Goal: Use online tool/utility: Use online tool/utility

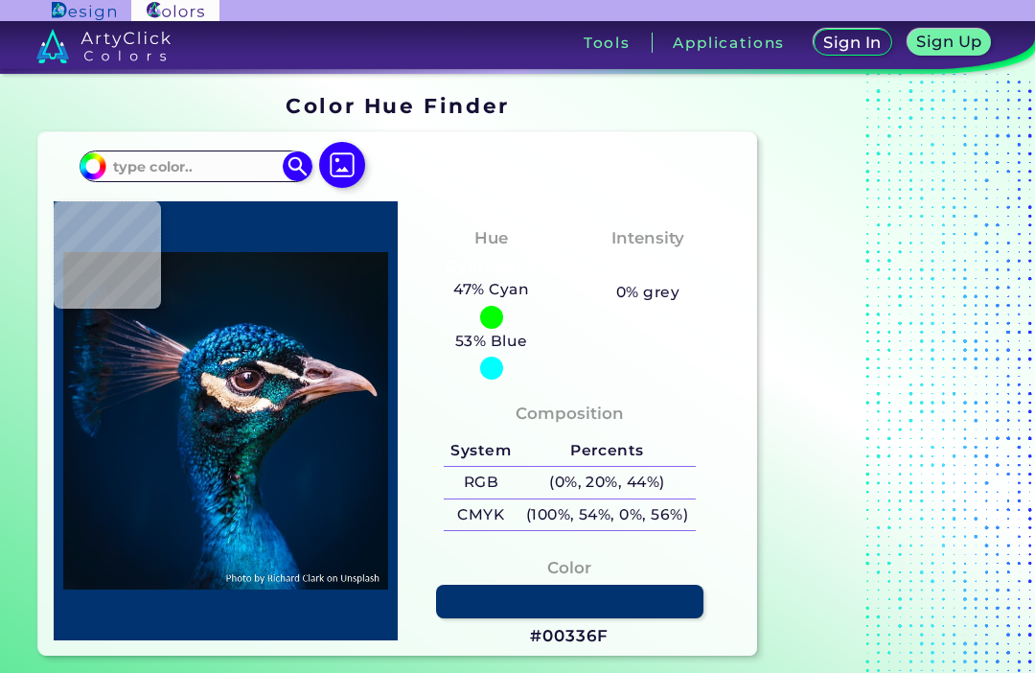
click at [354, 170] on img at bounding box center [342, 165] width 46 height 46
click at [0, 0] on input "file" at bounding box center [0, 0] width 0 height 0
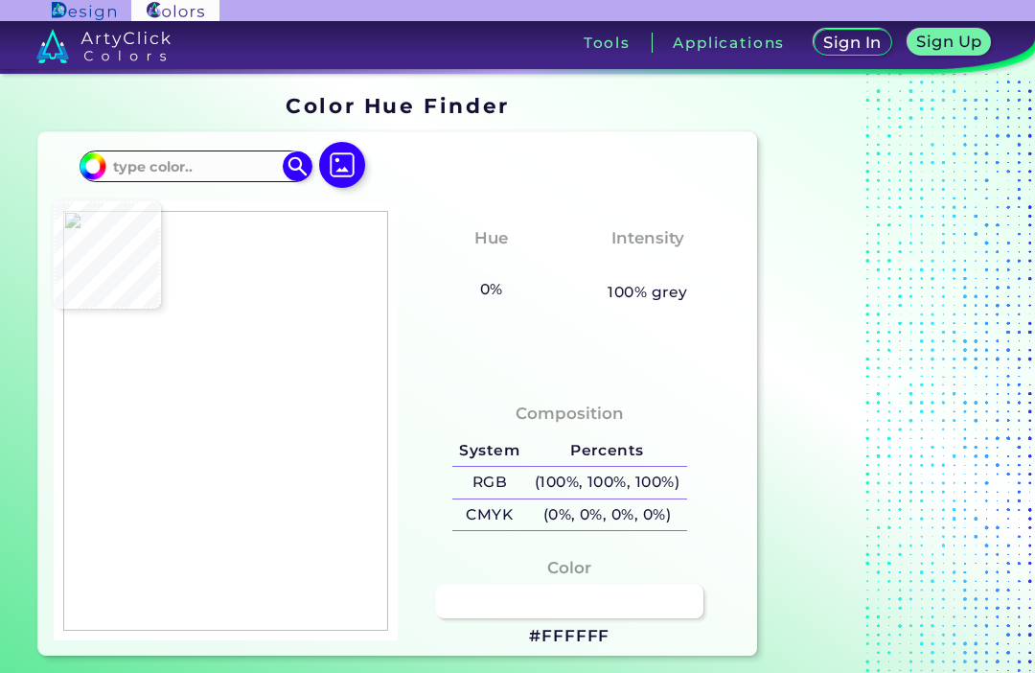
type input "#ffffff"
type input "#FFFFFF"
type input "#332f35"
type input "#332F35"
type input "#27232a"
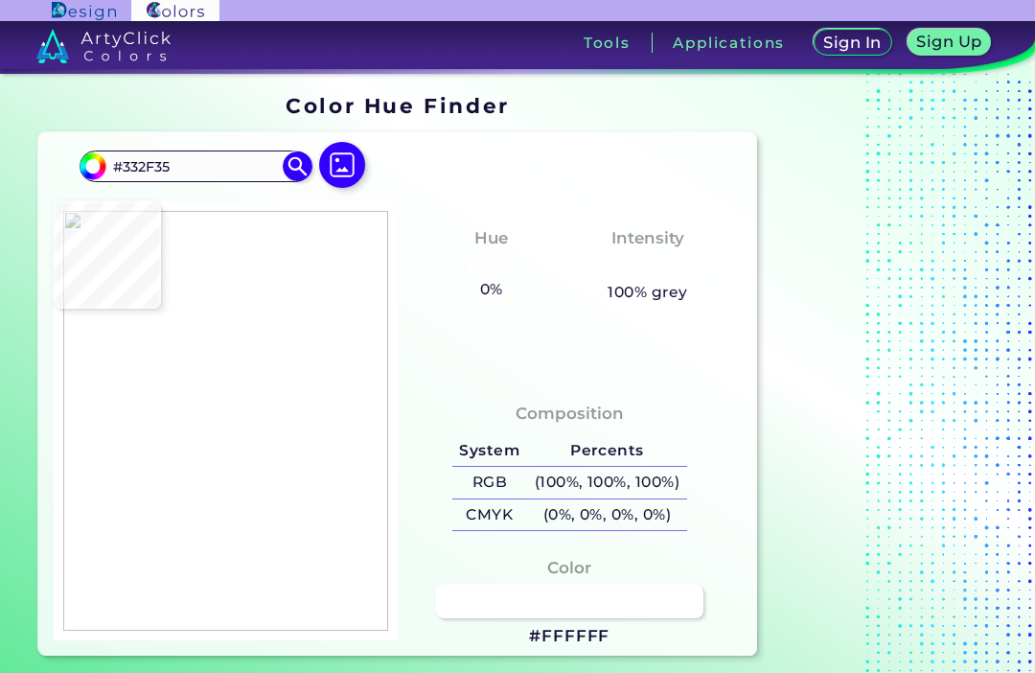
type input "#27232A"
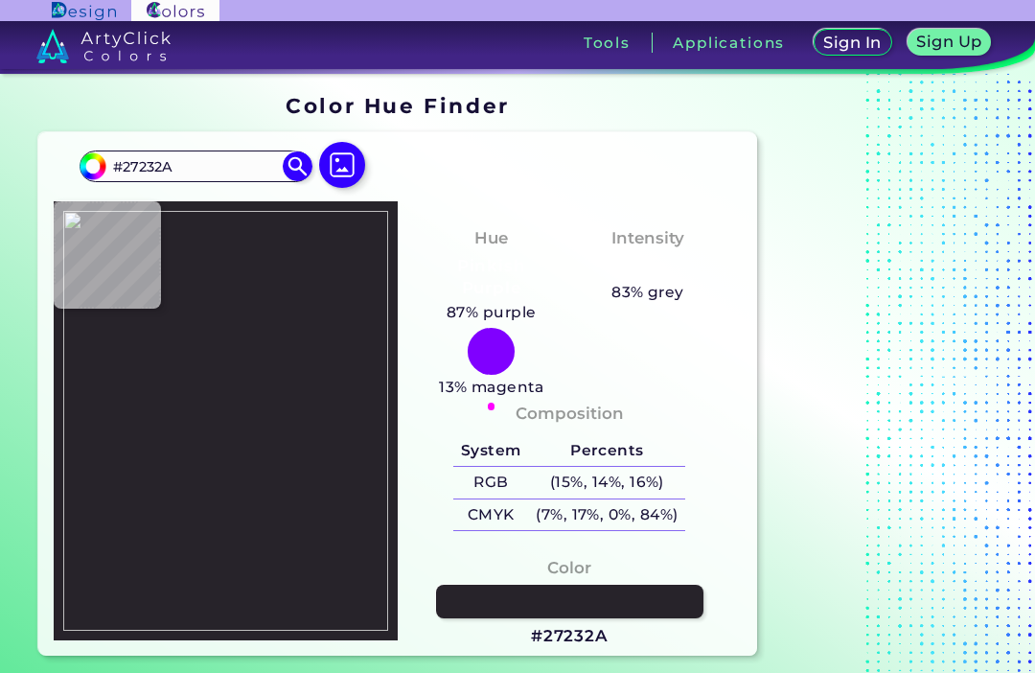
type input "#1f123a"
type input "#1F123A"
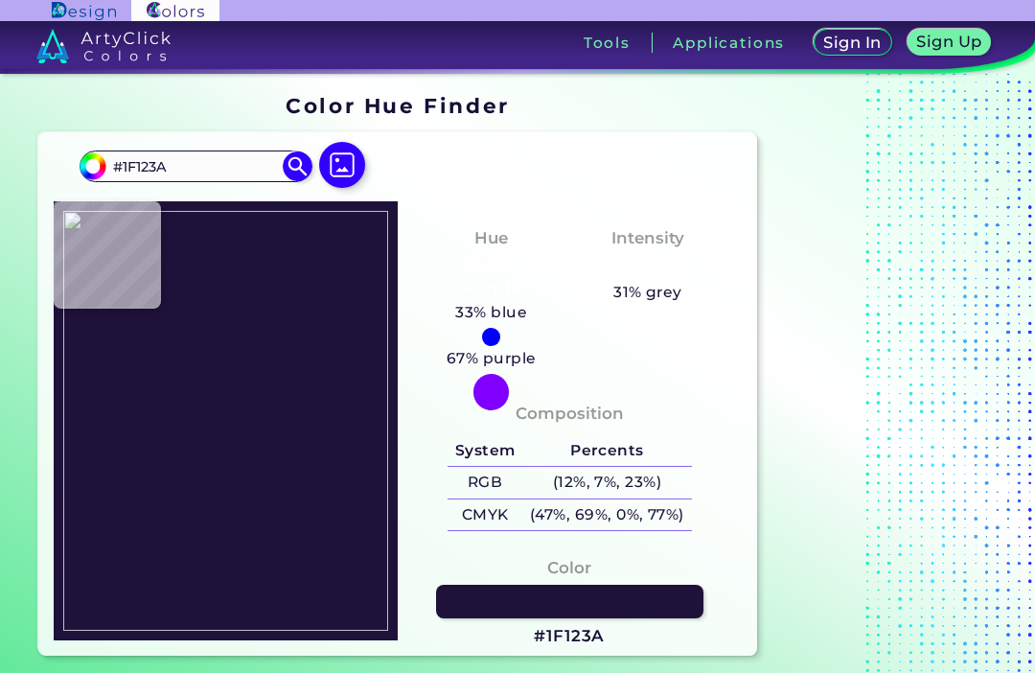
type input "#27232a"
type input "#27232A"
type input "#332f35"
type input "#332F35"
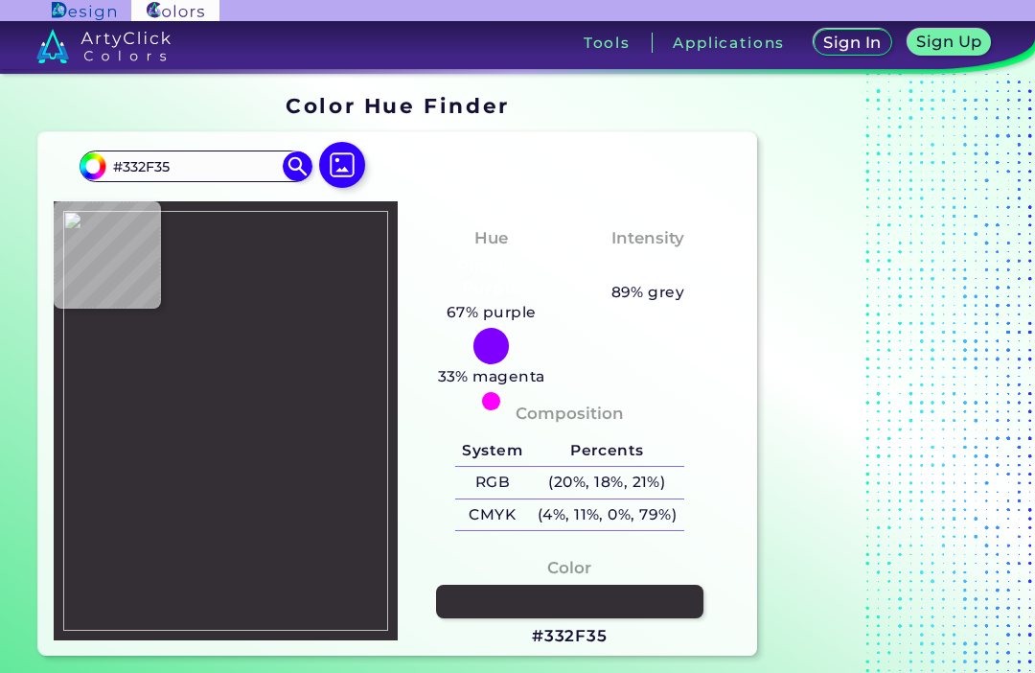
type input "#656266"
type input "#332f35"
type input "#332F35"
type input "#e1e1e1"
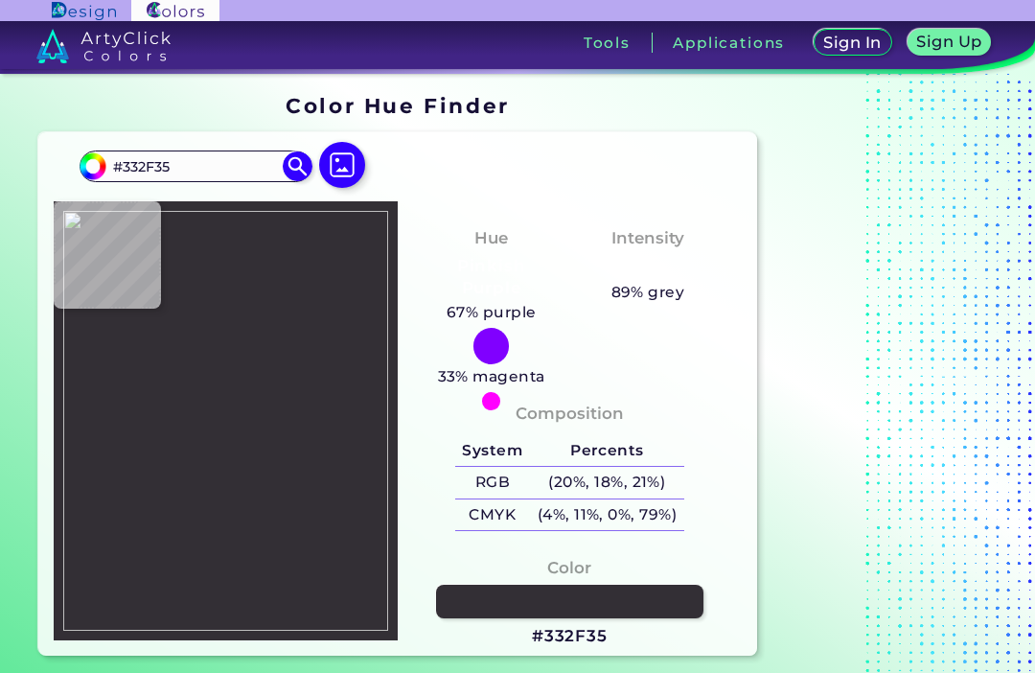
type input "#E1E1E1"
type input "#332f35"
type input "#332F35"
type input "#514c54"
type input "#514C54"
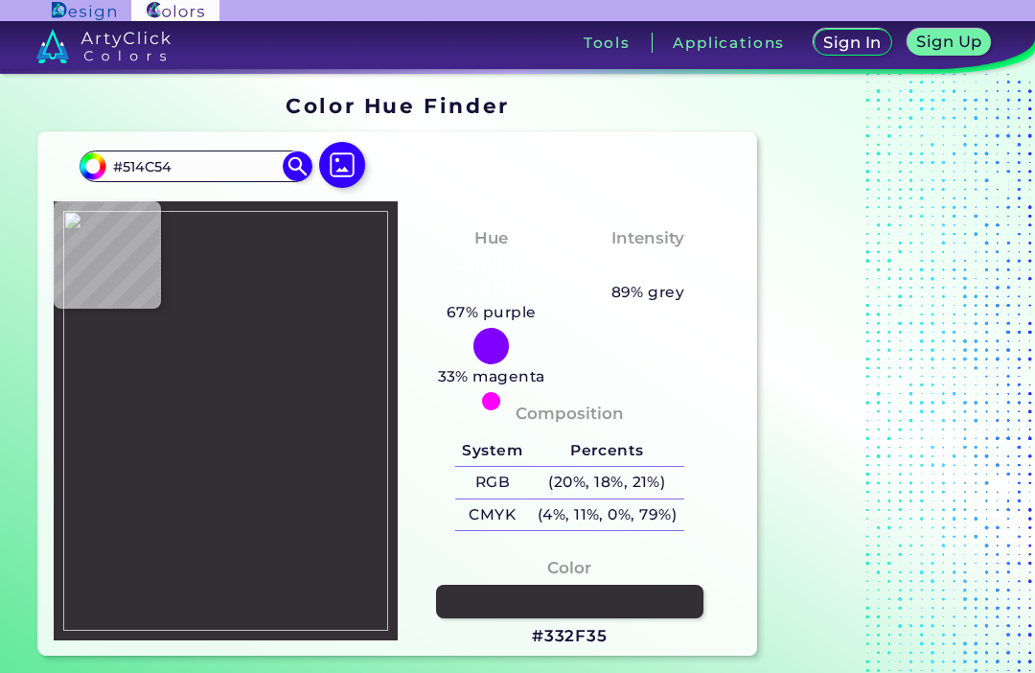
type input "#332f35"
type input "#332F35"
type input "#27232a"
type input "#27232A"
type input "#3a1e7e"
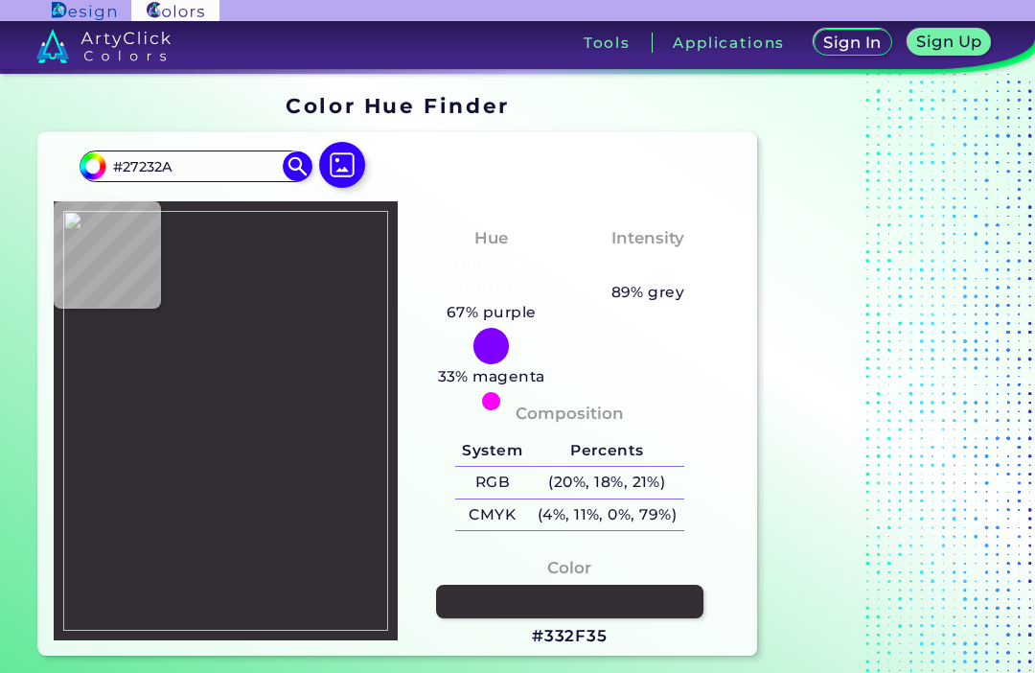
type input "#3A1E7E"
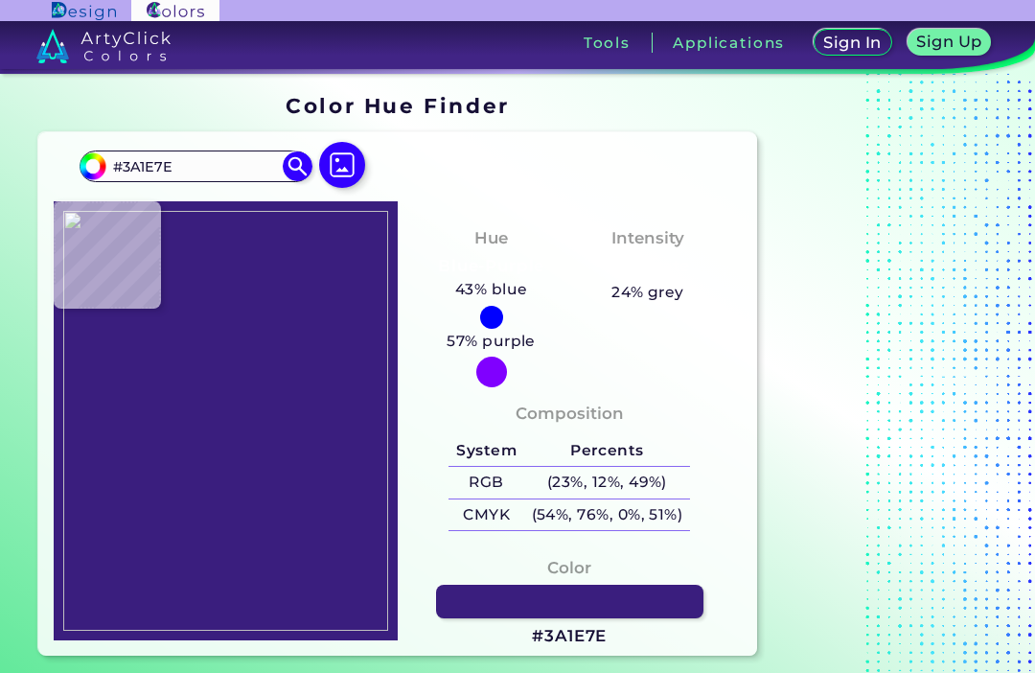
type input "#1f123a"
type input "#1F123A"
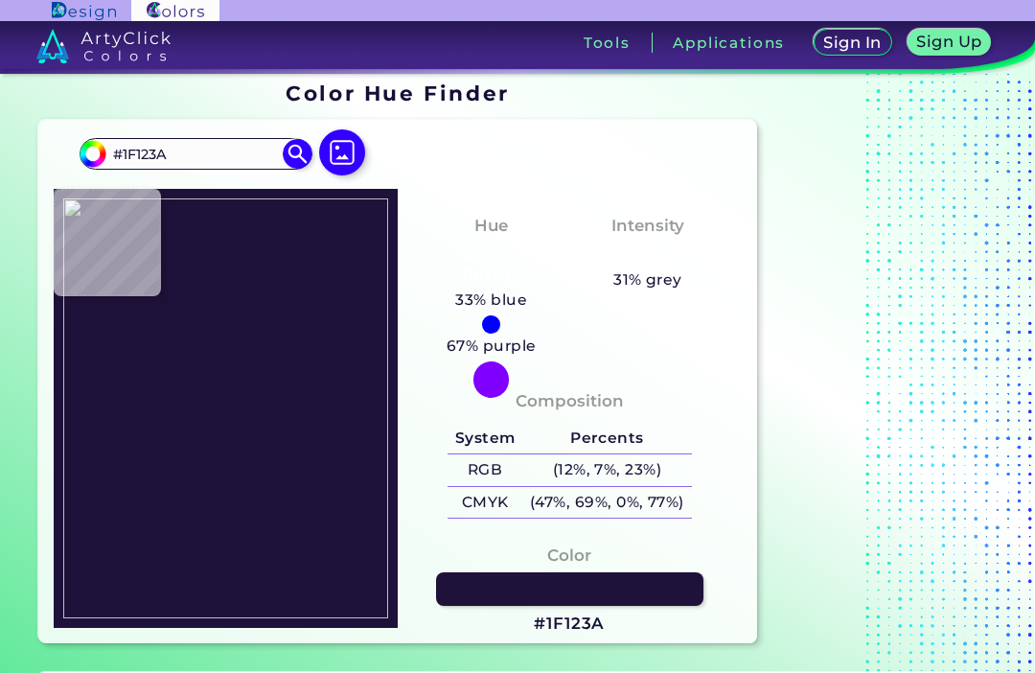
scroll to position [18, 0]
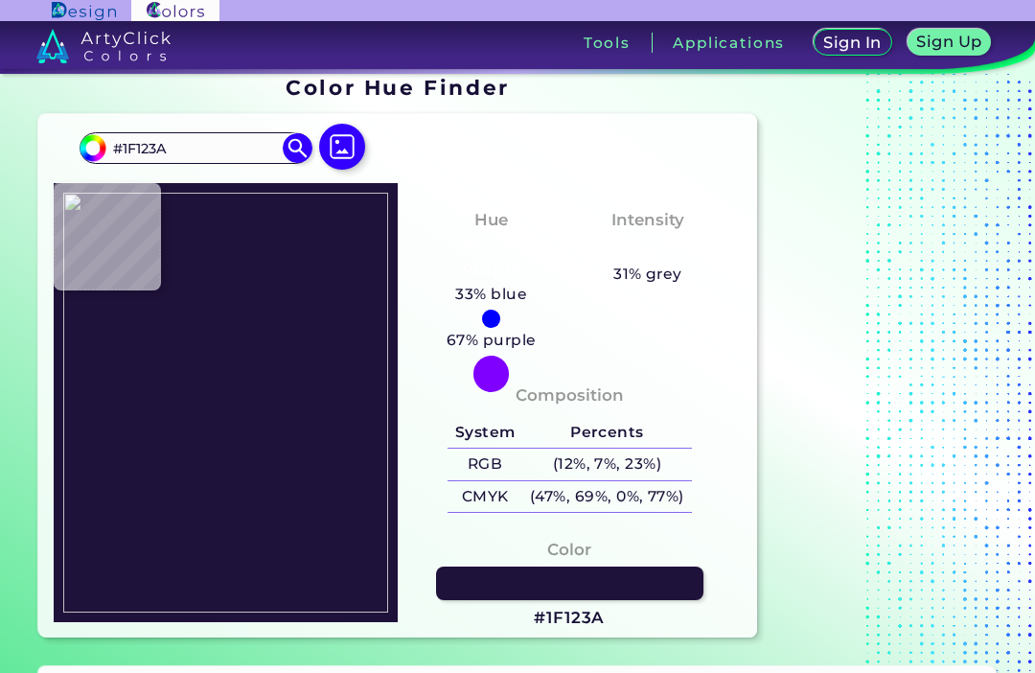
click at [619, 583] on link at bounding box center [570, 583] width 268 height 34
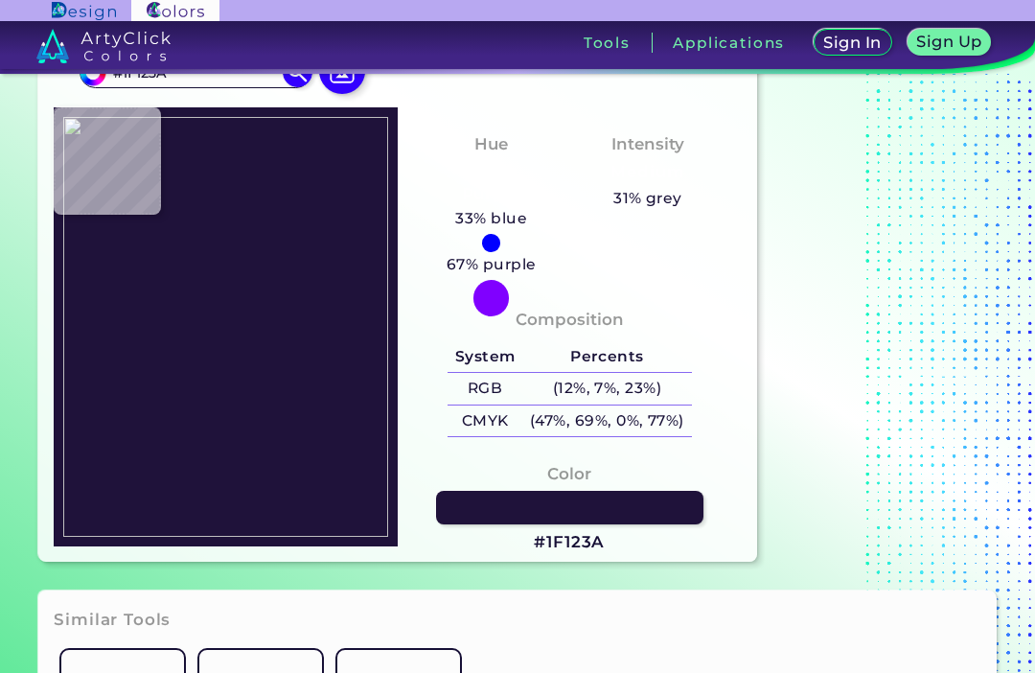
scroll to position [95, 0]
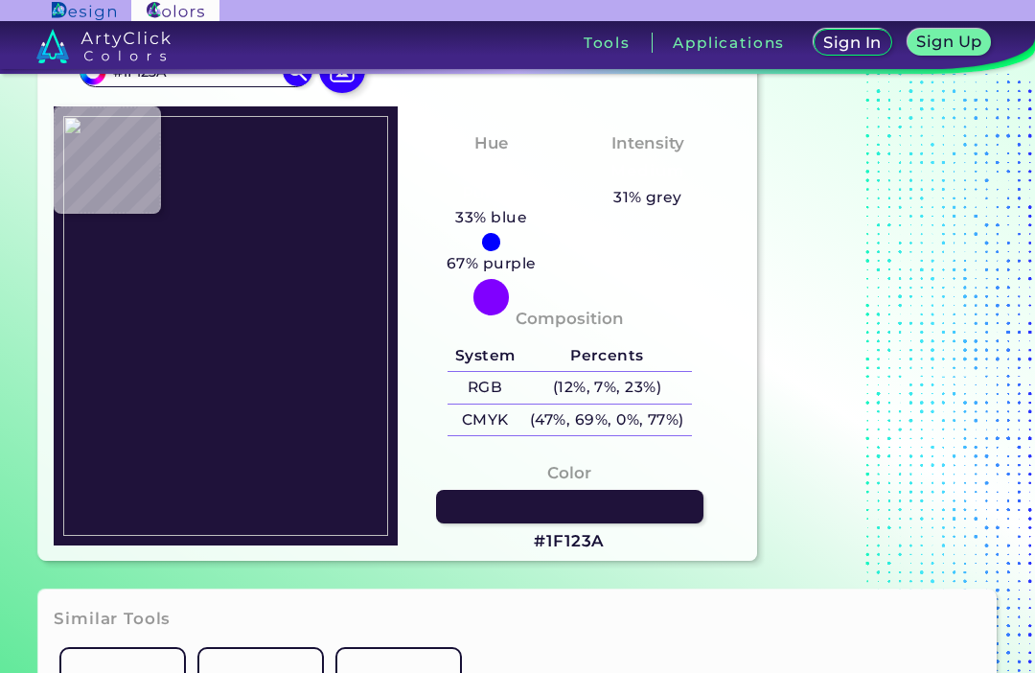
click at [884, 309] on section at bounding box center [885, 280] width 240 height 576
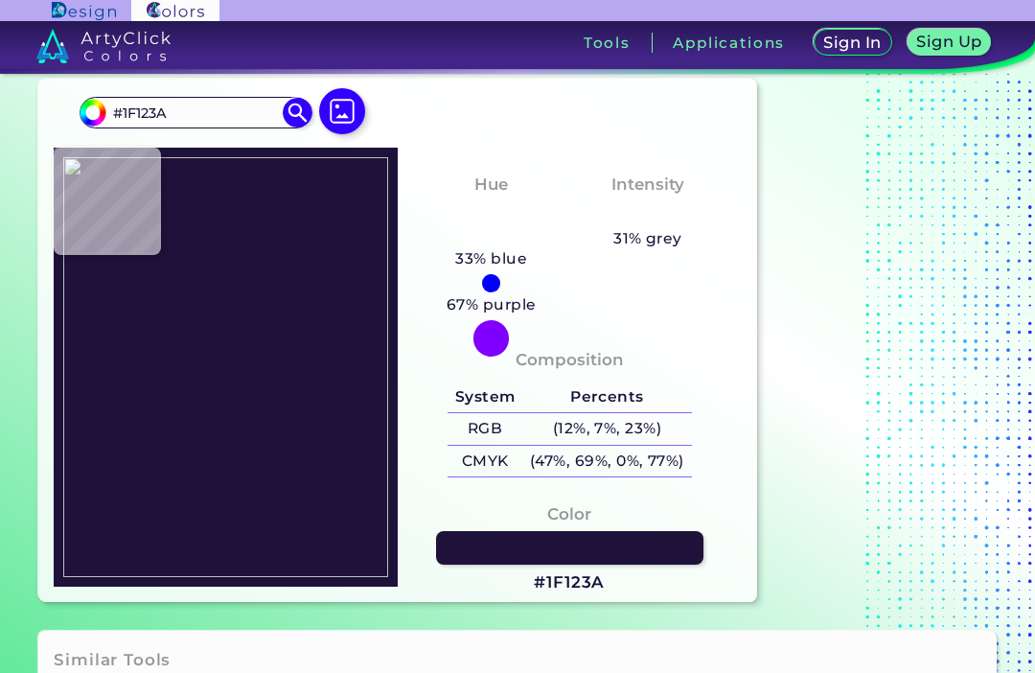
scroll to position [58, 0]
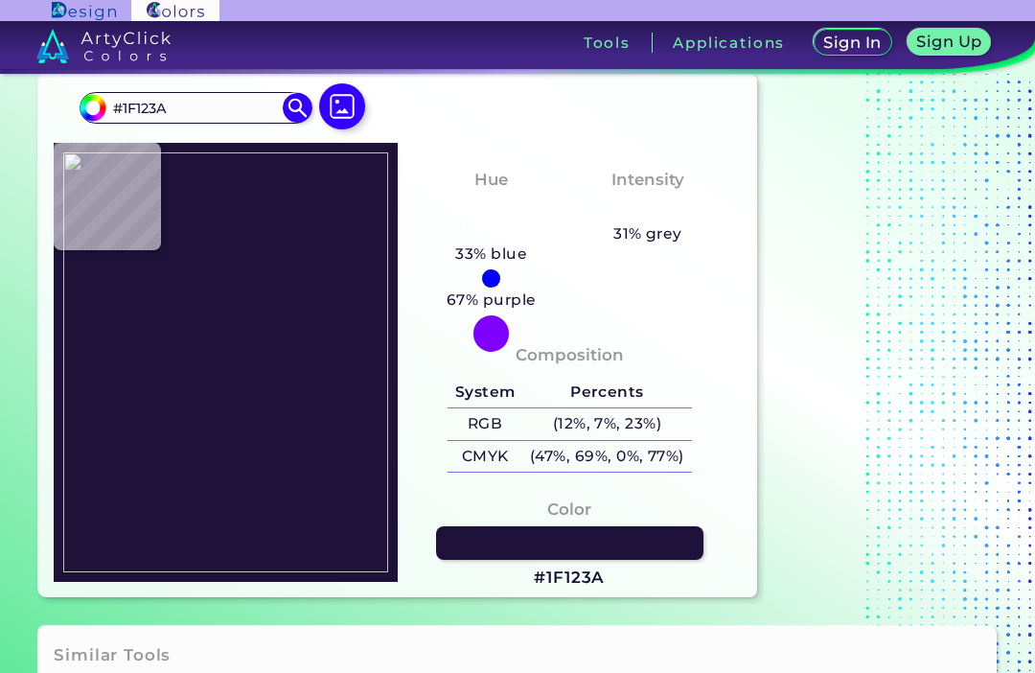
type input "#000000"
type input "#3aa99c"
type input "#3AA99C"
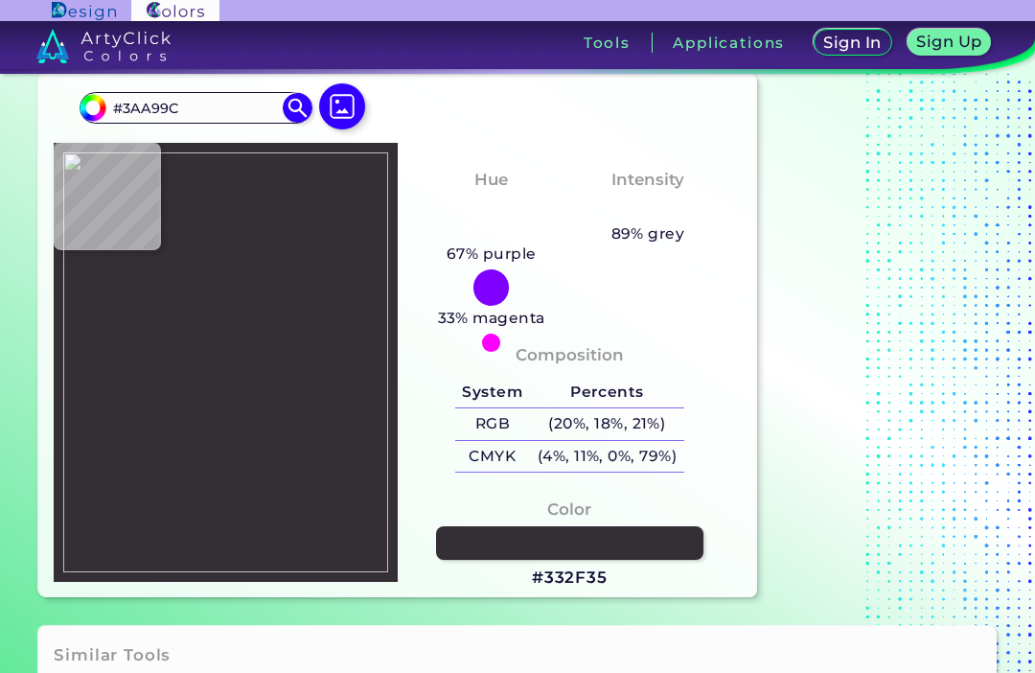
type input "#332f35"
type input "#332F35"
type input "#332f35"
type input "#332F35"
type input "#a198a9"
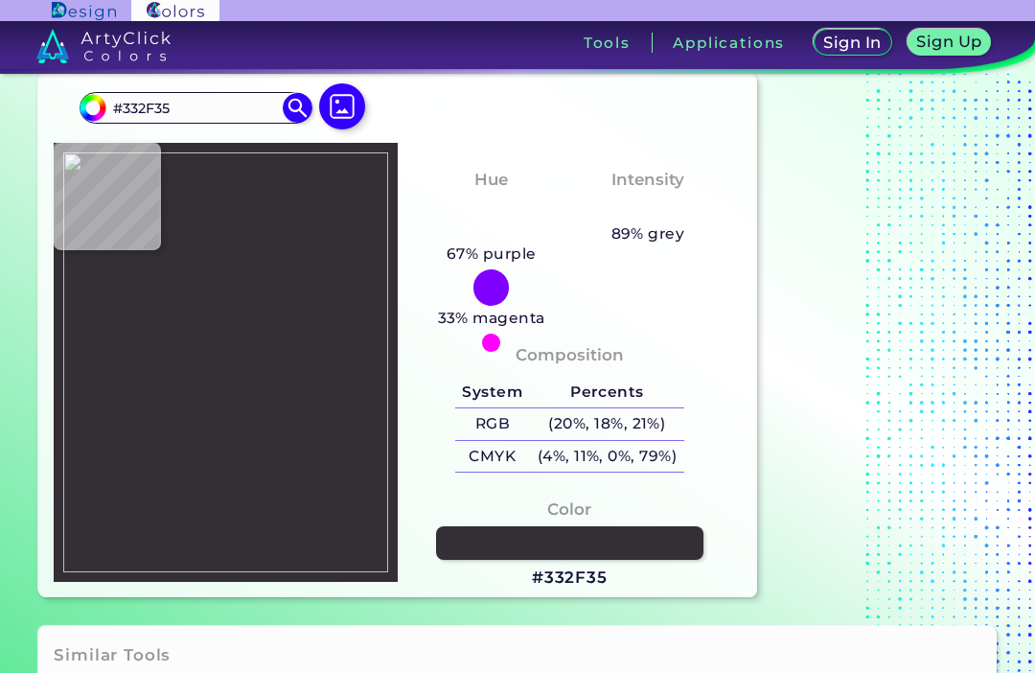
type input "#A198A9"
type input "#4a454d"
type input "#4A454D"
type input "#332f35"
type input "#332F35"
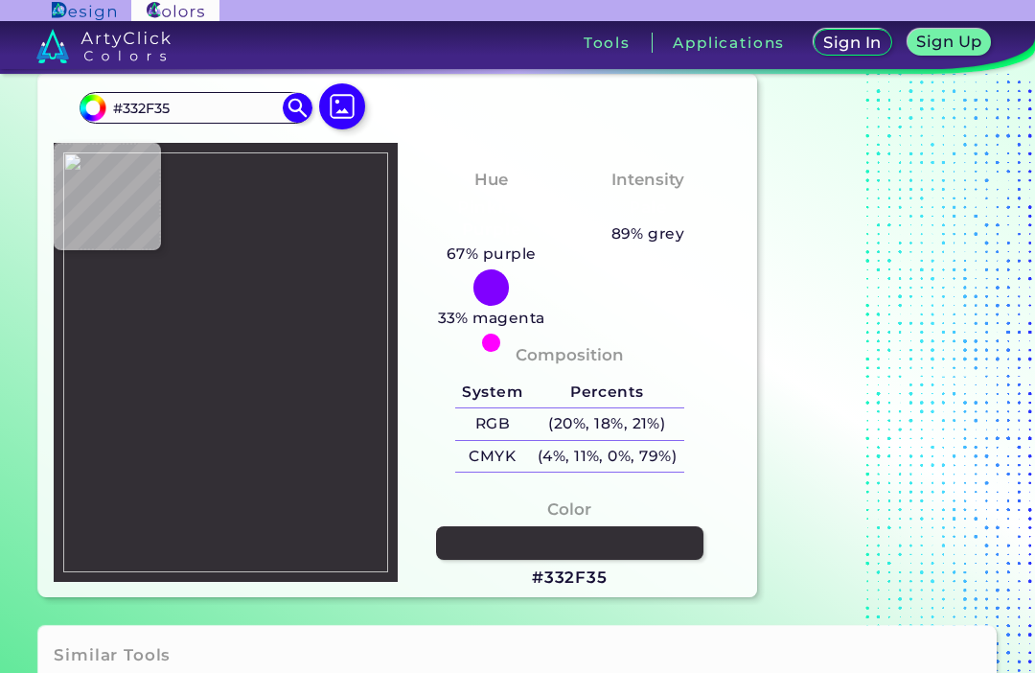
type input "#2a262c"
type input "#2A262C"
type input "#27232a"
type input "#27232A"
type input "#3a1e7e"
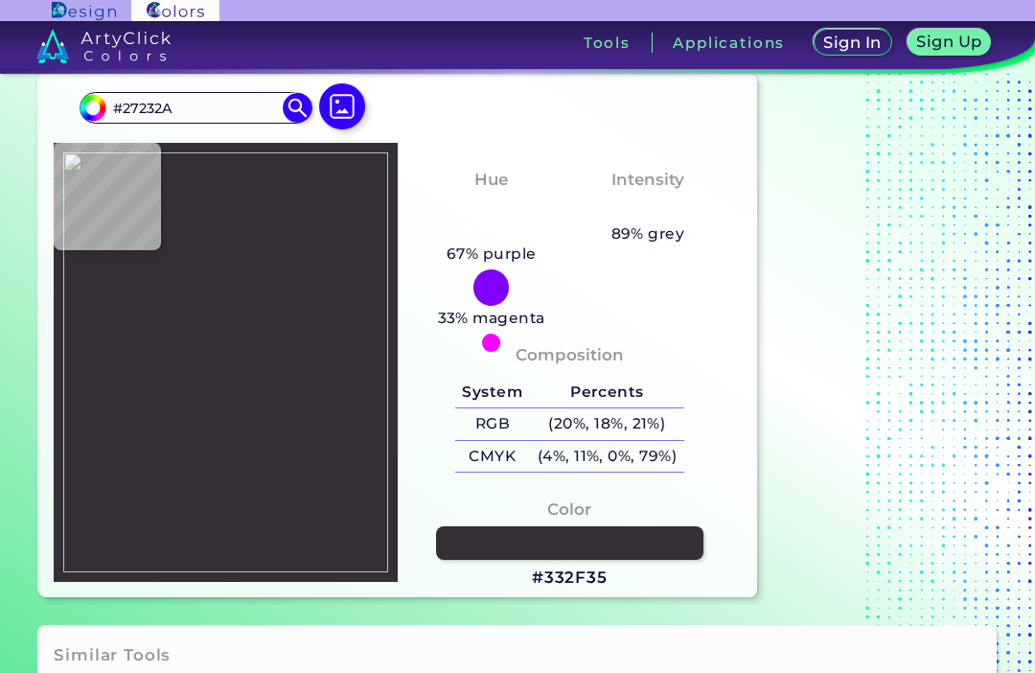
type input "#3A1E7E"
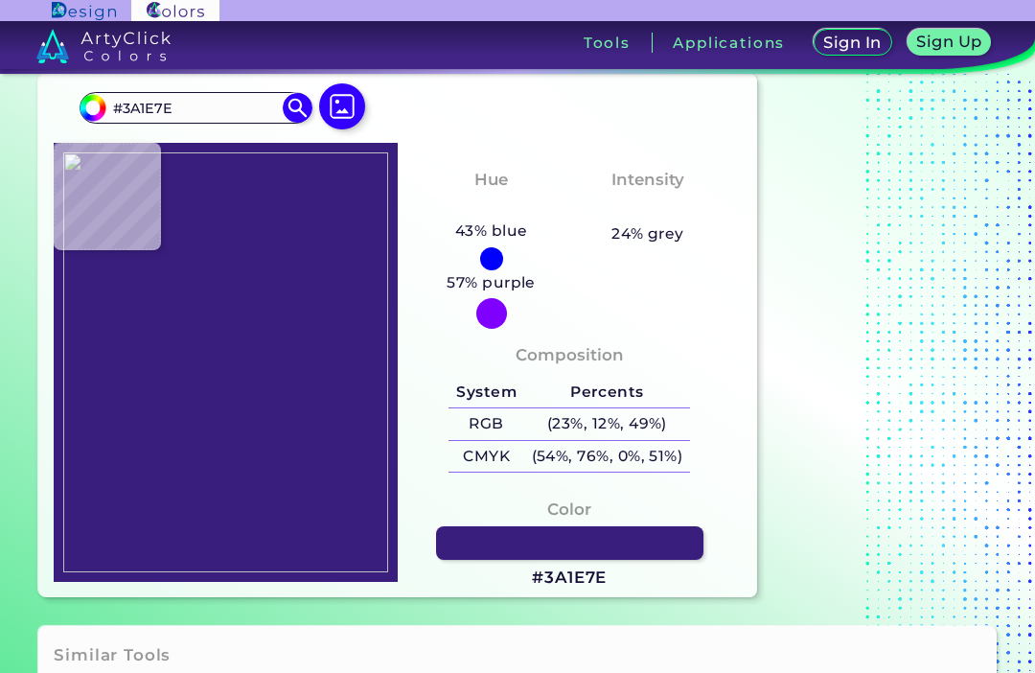
type input "#3b207e"
type input "#3B207E"
type input "#7fe3dc"
type input "#7FE3DC"
type input "#27232a"
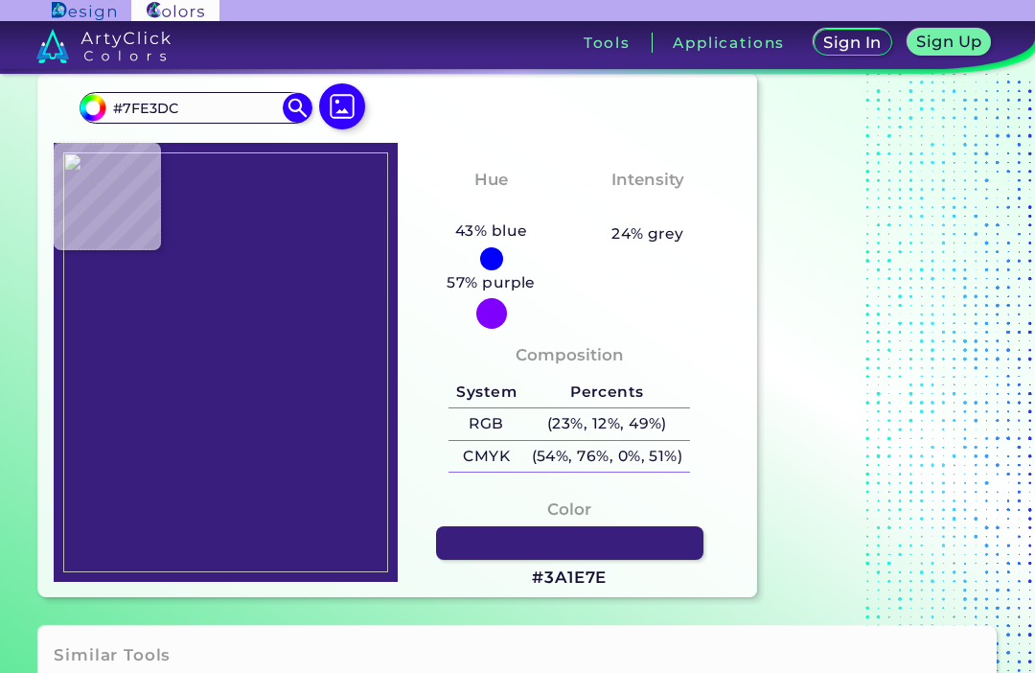
type input "#27232A"
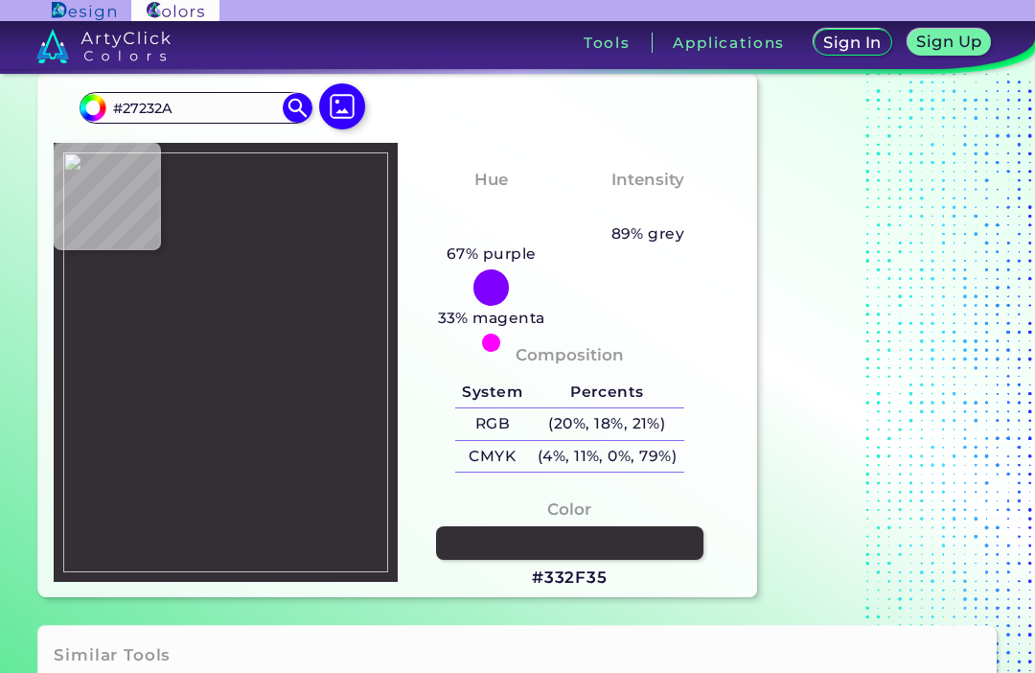
type input "#332f35"
type input "#332F35"
type input "#000000"
type input "#332f35"
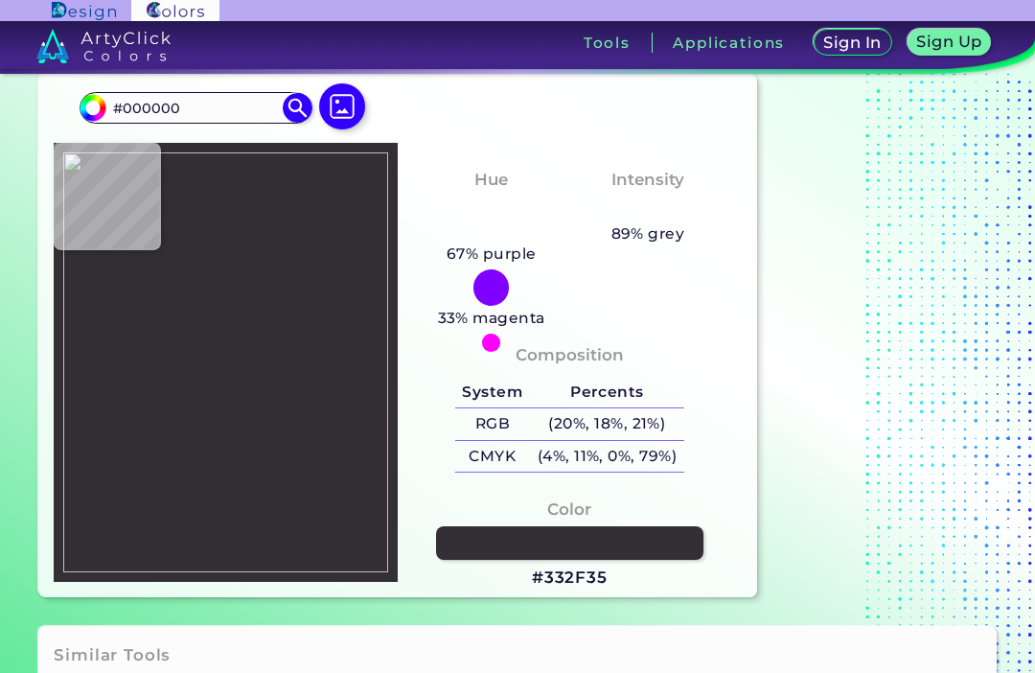
type input "#332F35"
type input "#27232a"
type input "#27232A"
type input "#5c9dcb"
type input "#5C9DCB"
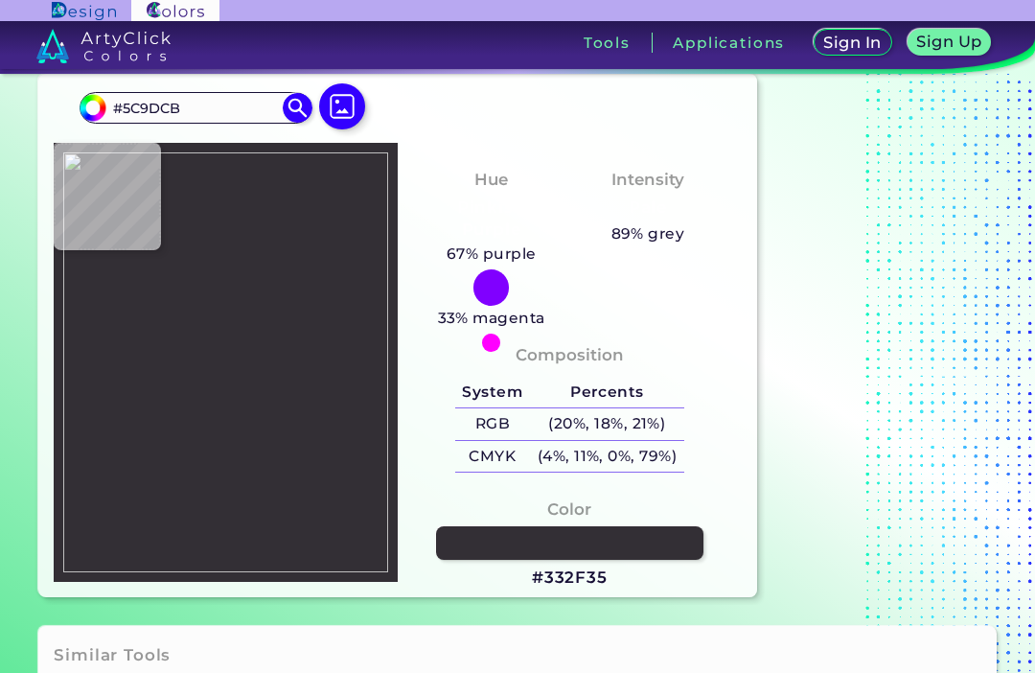
type input "#62aadd"
type input "#62AADD"
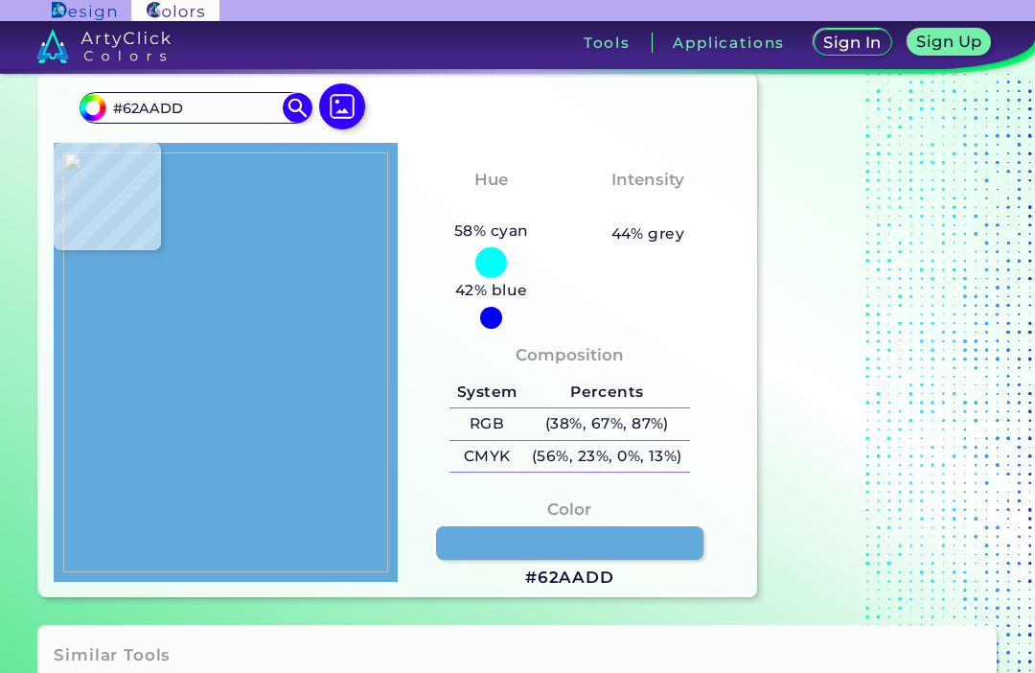
type input "#1f123a"
type input "#1F123A"
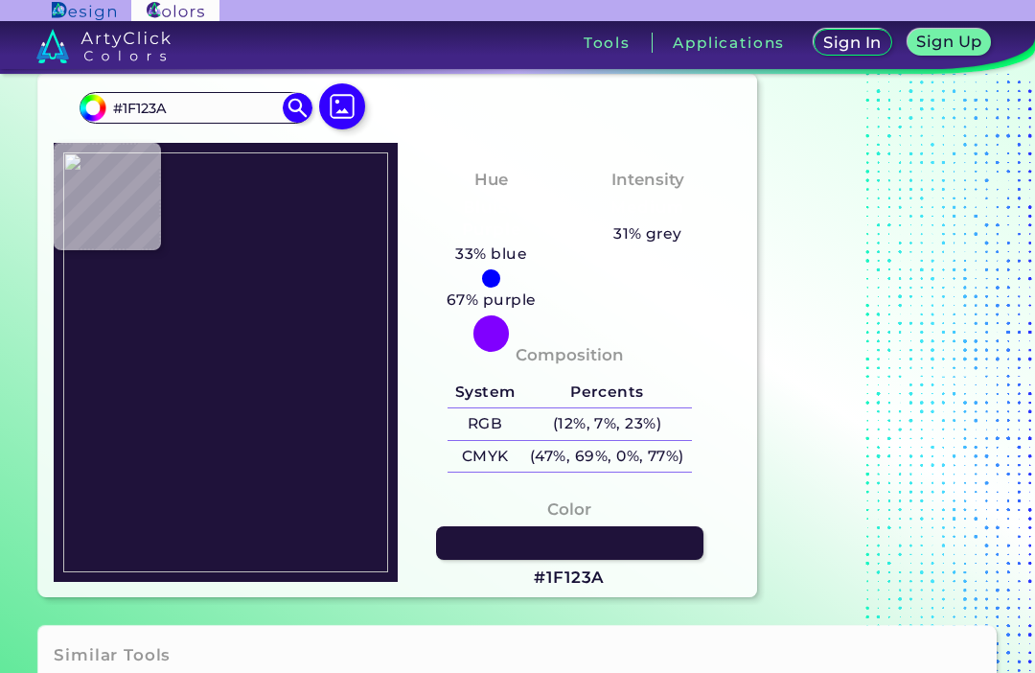
click at [590, 568] on h3 "#1F123A" at bounding box center [569, 577] width 71 height 23
click at [582, 577] on h3 "#1F123A" at bounding box center [569, 577] width 71 height 23
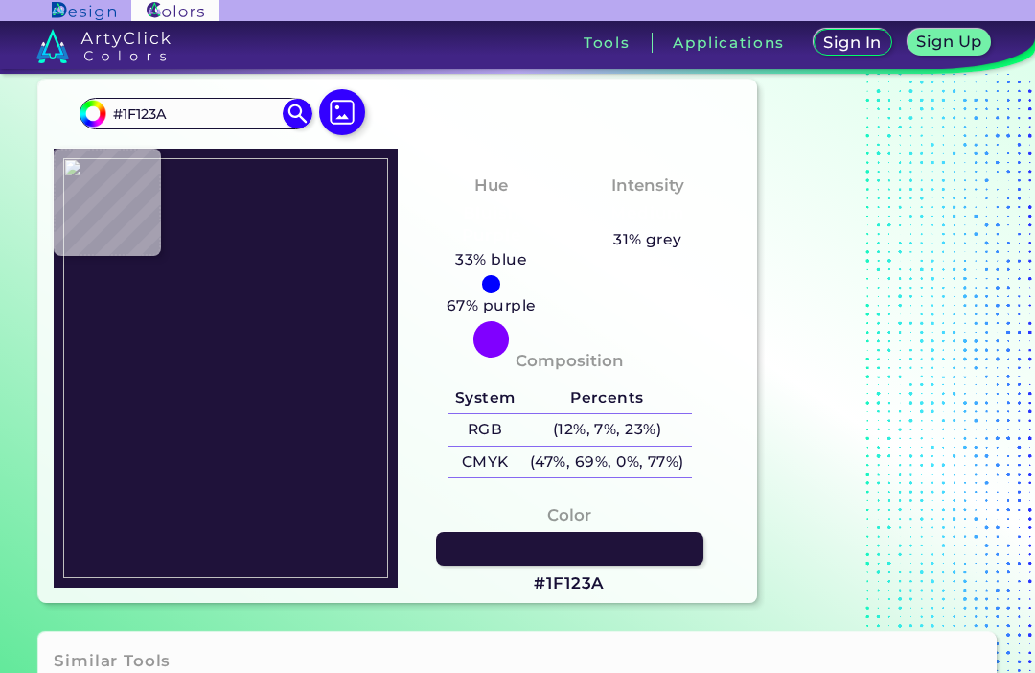
scroll to position [50, 0]
